Goal: Complete application form

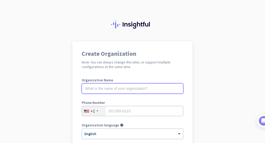
click at [123, 85] on input "text" at bounding box center [133, 88] width 102 height 10
type input "mercor"
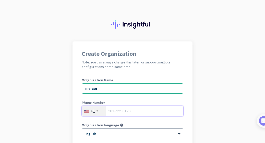
click at [131, 111] on input "tel" at bounding box center [133, 111] width 102 height 10
type input "6124328580"
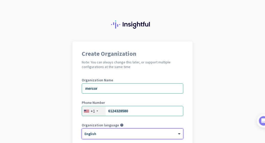
scroll to position [120, 0]
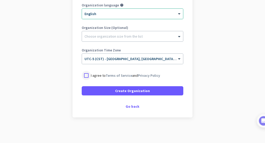
click at [84, 74] on div at bounding box center [86, 75] width 9 height 9
click at [131, 109] on div "Create Organization Note: You can always change this later, or support multiple…" at bounding box center [133, 20] width 120 height 196
click at [133, 104] on div "Go back" at bounding box center [133, 106] width 102 height 4
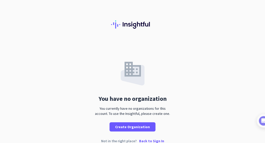
click at [134, 109] on div "You currently have no organizations for this account. To use the Insightful, pl…" at bounding box center [132, 111] width 79 height 10
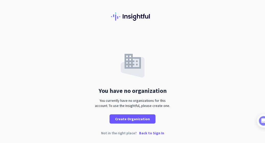
click at [145, 135] on p "Back to Sign In" at bounding box center [151, 133] width 25 height 4
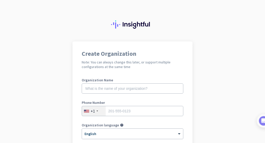
scroll to position [104, 0]
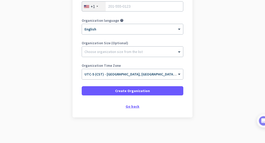
click at [124, 105] on div "Go back" at bounding box center [133, 106] width 102 height 4
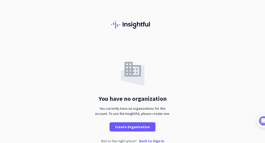
scroll to position [8, 0]
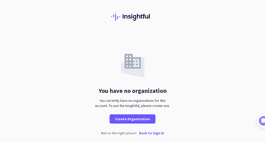
click at [145, 130] on div "You have no organization You currently have no organizations for this account. …" at bounding box center [132, 87] width 265 height 109
click at [144, 133] on p "Back to Sign In" at bounding box center [151, 133] width 25 height 4
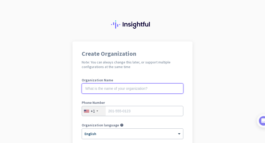
click at [145, 89] on input "text" at bounding box center [133, 88] width 102 height 10
type input "Mercor"
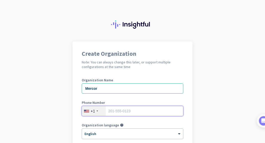
click at [143, 112] on input "tel" at bounding box center [133, 111] width 102 height 10
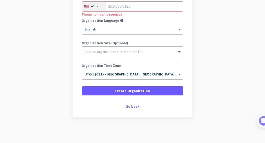
click at [132, 106] on div "Go back" at bounding box center [133, 106] width 102 height 4
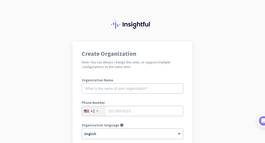
scroll to position [104, 0]
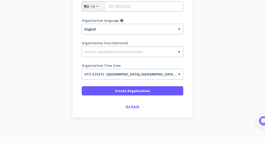
click at [129, 107] on div "Go back" at bounding box center [133, 106] width 102 height 4
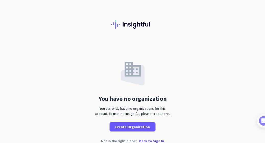
scroll to position [8, 0]
